Goal: Information Seeking & Learning: Learn about a topic

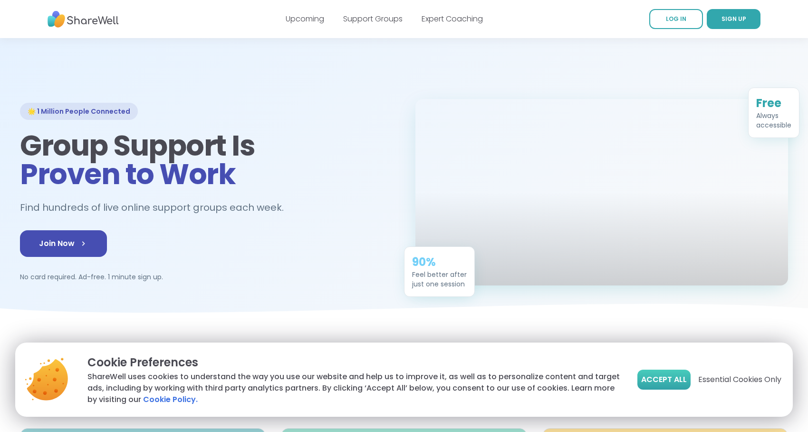
click at [663, 382] on span "Accept All" at bounding box center [664, 379] width 46 height 11
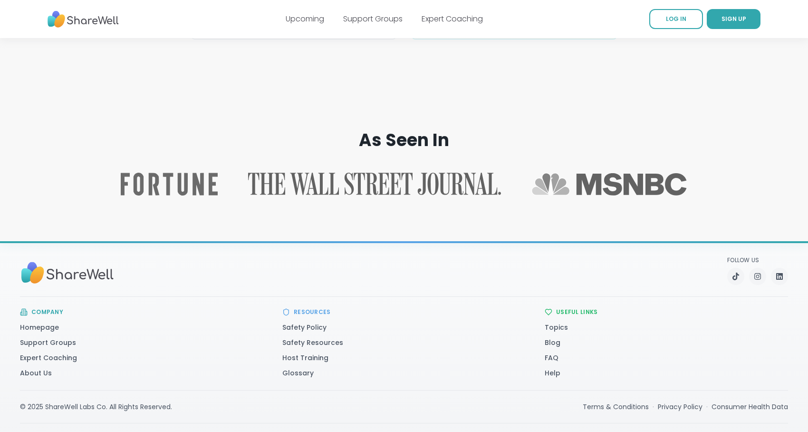
scroll to position [1479, 0]
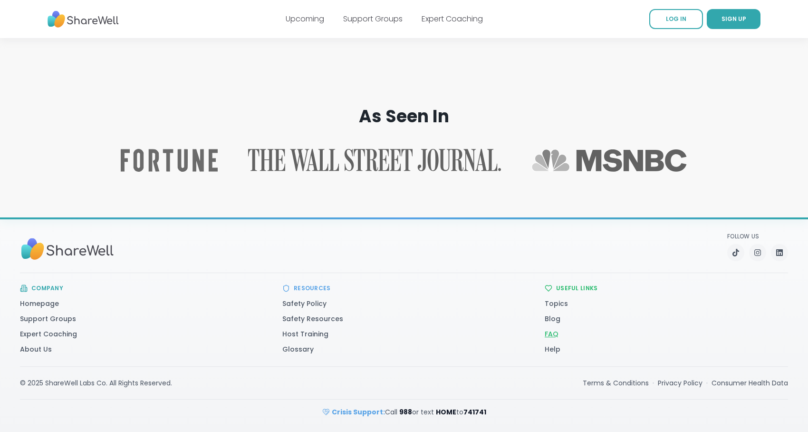
click at [554, 333] on link "FAQ" at bounding box center [552, 334] width 14 height 10
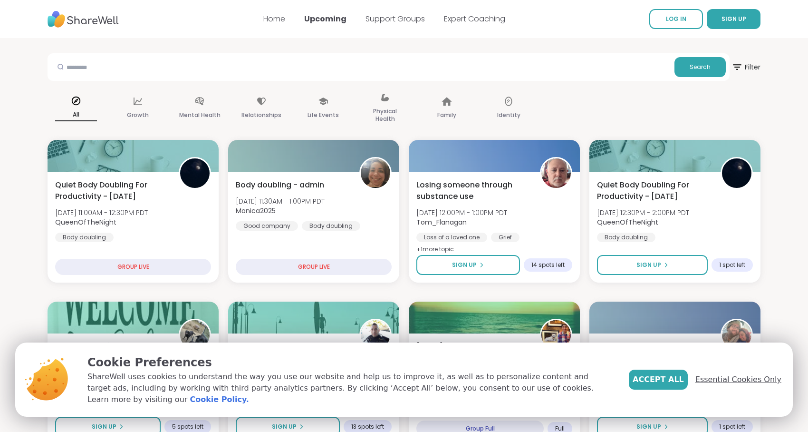
click at [733, 381] on span "Essential Cookies Only" at bounding box center [738, 379] width 86 height 11
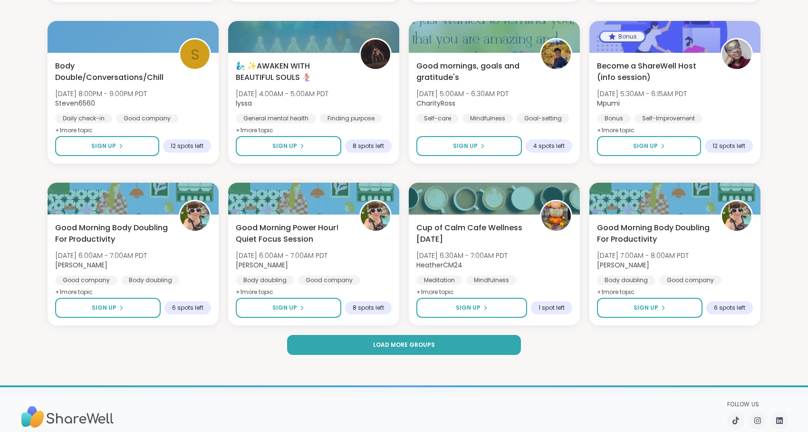
scroll to position [1254, 0]
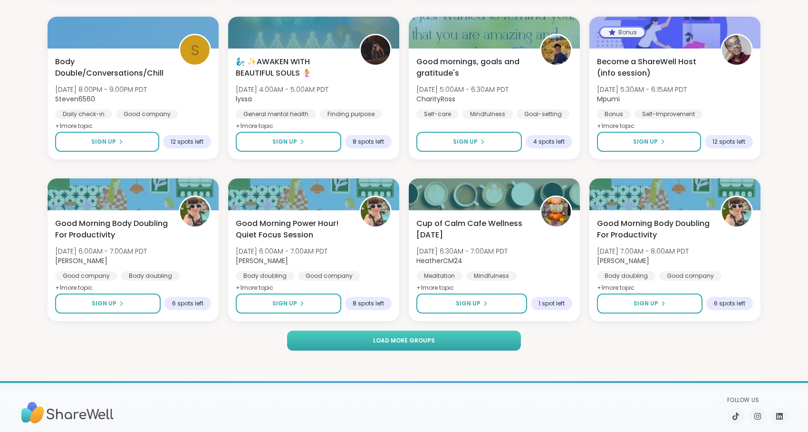
click at [492, 343] on button "Load more groups" at bounding box center [404, 340] width 234 height 20
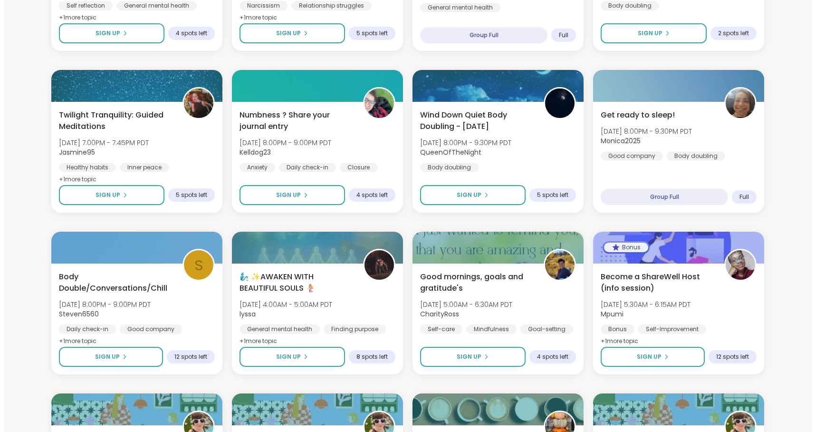
scroll to position [982, 0]
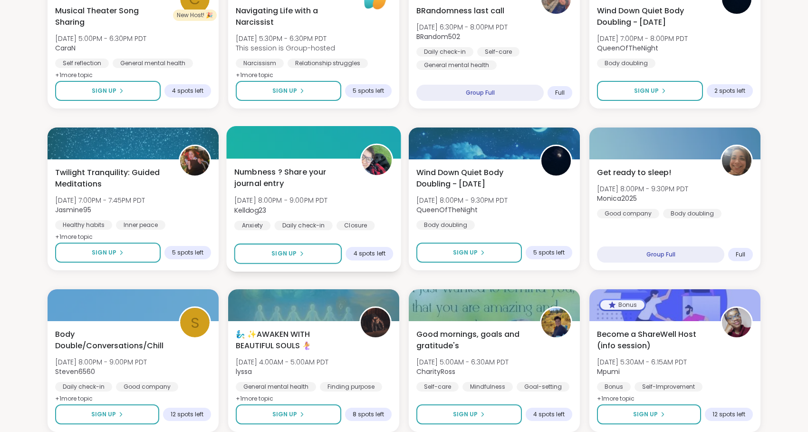
click at [292, 179] on span "Numbness ? Share your journal entry" at bounding box center [292, 177] width 116 height 23
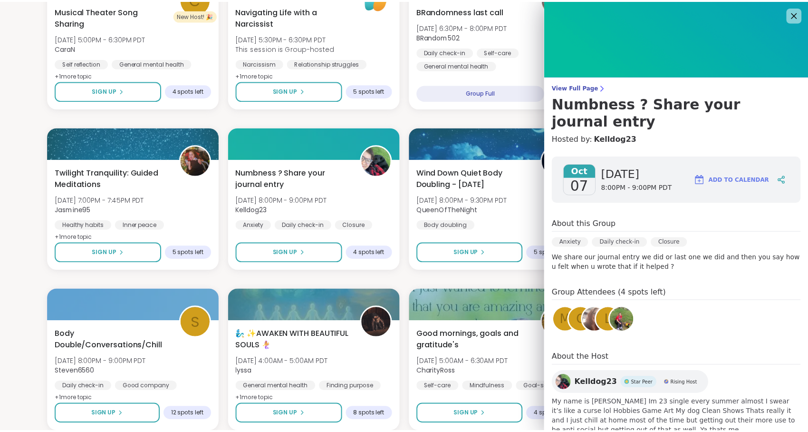
scroll to position [10, 0]
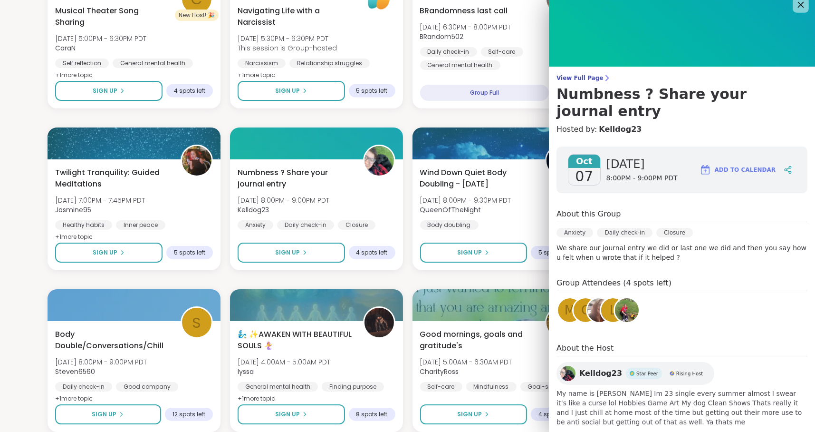
click at [795, 2] on icon at bounding box center [801, 5] width 12 height 12
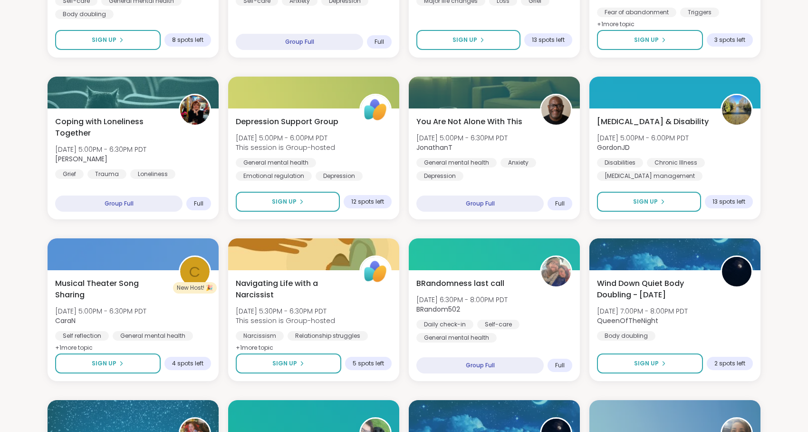
scroll to position [685, 0]
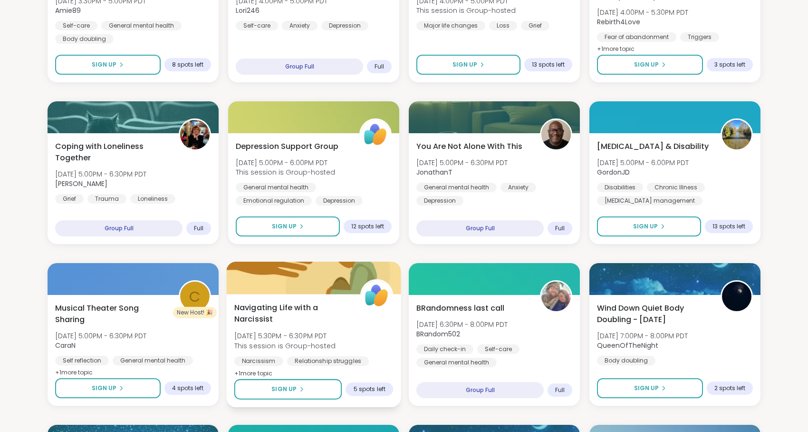
click at [295, 328] on div "Navigating Life with a Narcissist [DATE] 5:30PM - 6:30PM PDT This session is Gr…" at bounding box center [313, 340] width 159 height 77
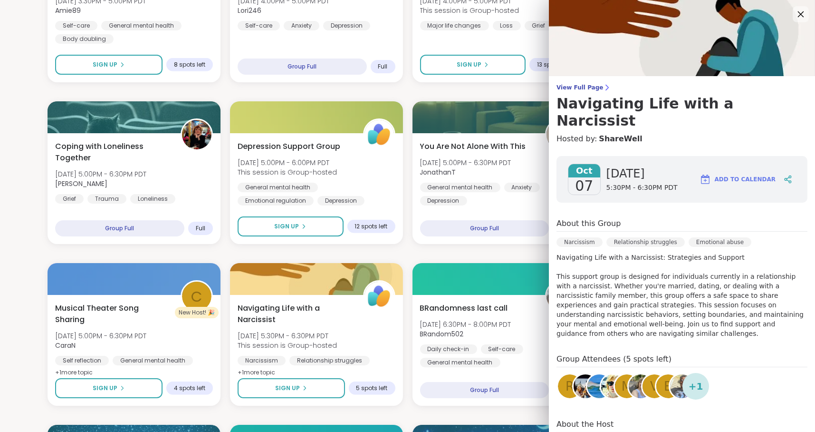
click at [795, 12] on icon at bounding box center [801, 14] width 12 height 12
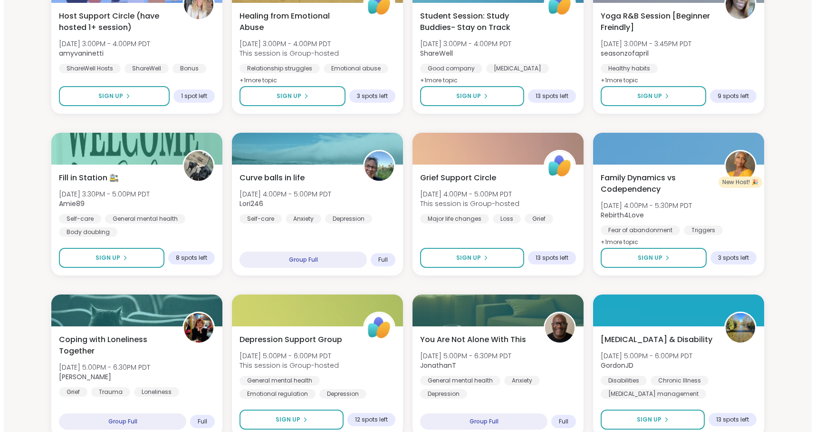
scroll to position [488, 0]
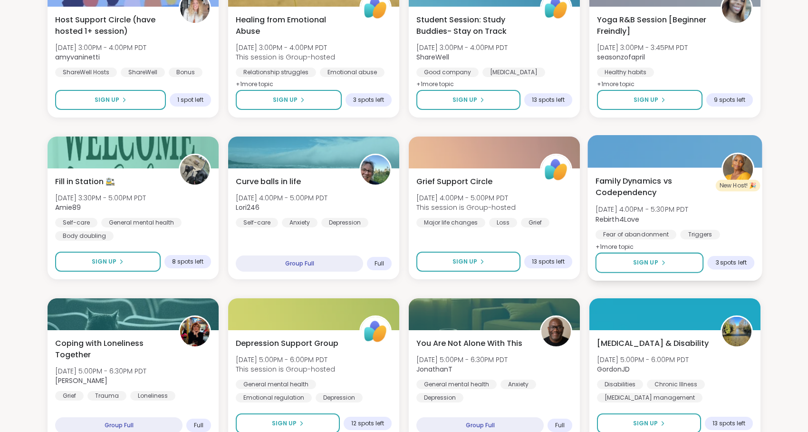
click at [649, 183] on span "Family Dynamics vs Codependency" at bounding box center [654, 186] width 116 height 23
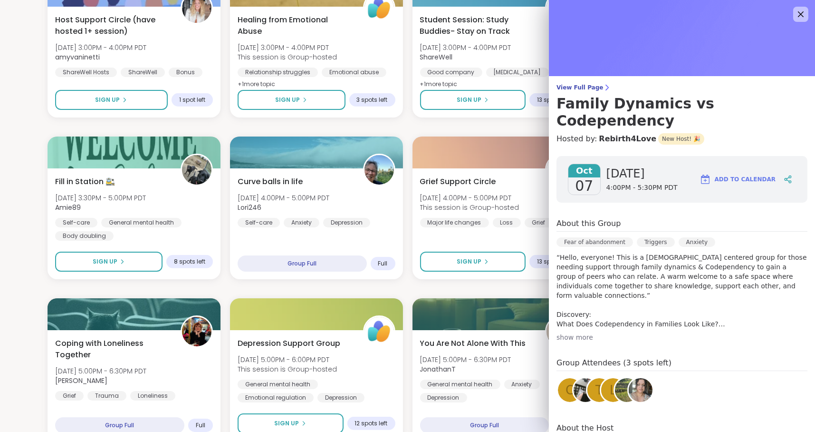
click at [568, 332] on div "show more" at bounding box center [682, 337] width 251 height 10
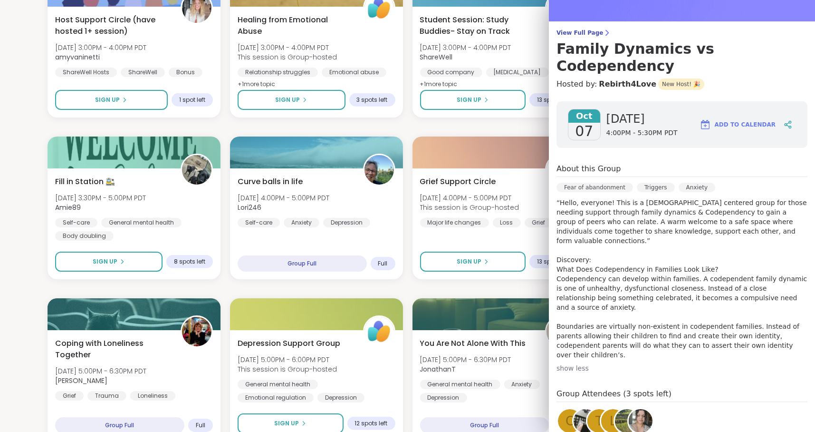
scroll to position [57, 0]
